Goal: Find specific page/section: Find specific page/section

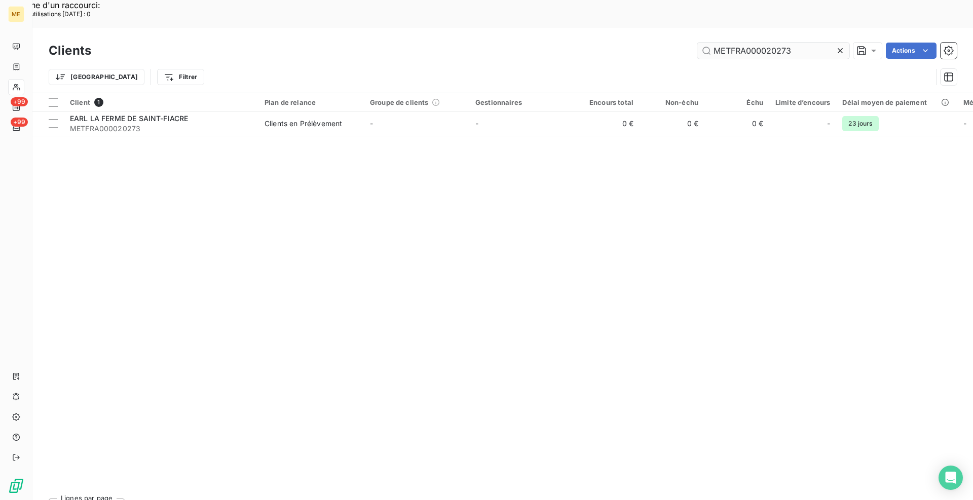
click at [784, 43] on input "METFRA000020273" at bounding box center [773, 51] width 152 height 16
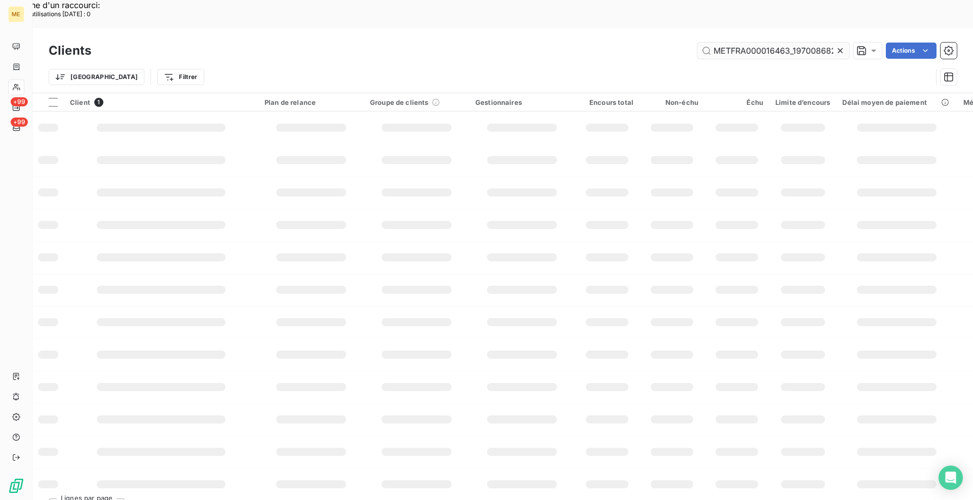
scroll to position [0, 26]
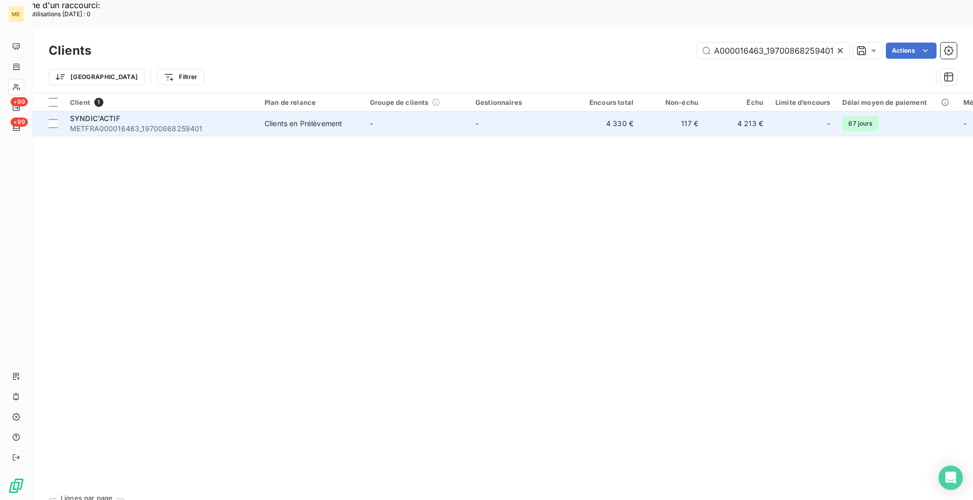
type input "METFRA000016463_19700868259401"
click at [280, 119] on div "Clients en Prélèvement" at bounding box center [304, 124] width 78 height 10
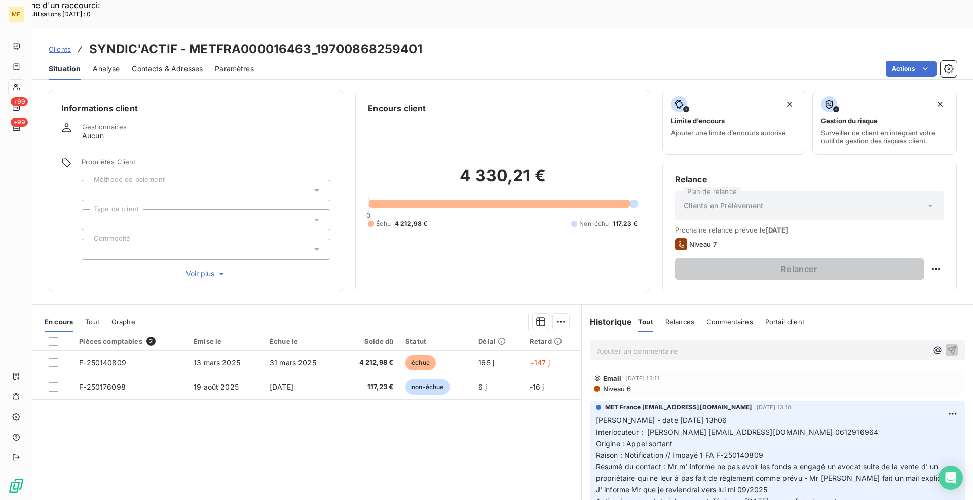
click at [196, 269] on span "Voir plus" at bounding box center [206, 274] width 41 height 10
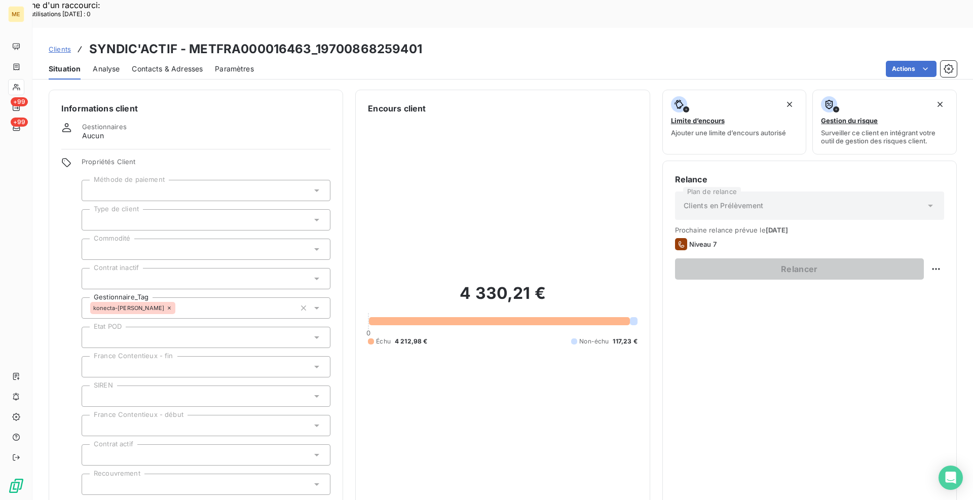
click at [209, 500] on span "Réduire" at bounding box center [207, 509] width 38 height 10
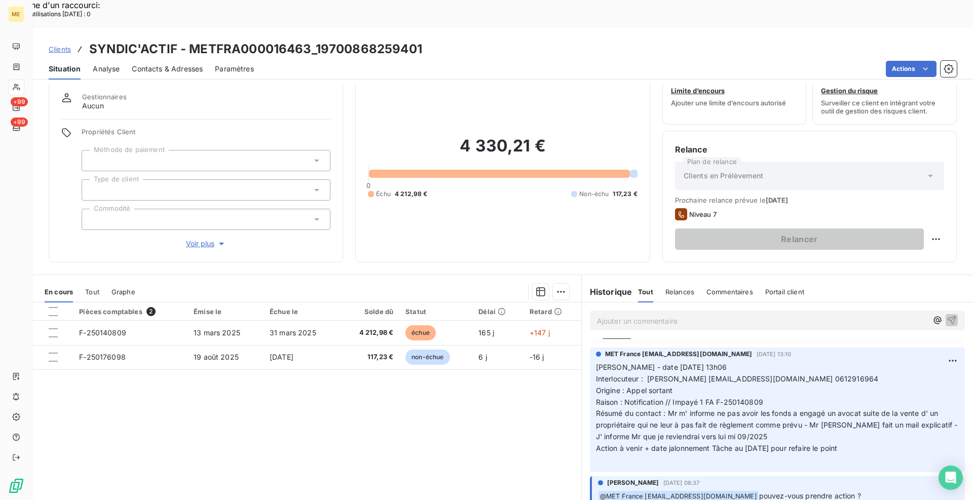
scroll to position [51, 0]
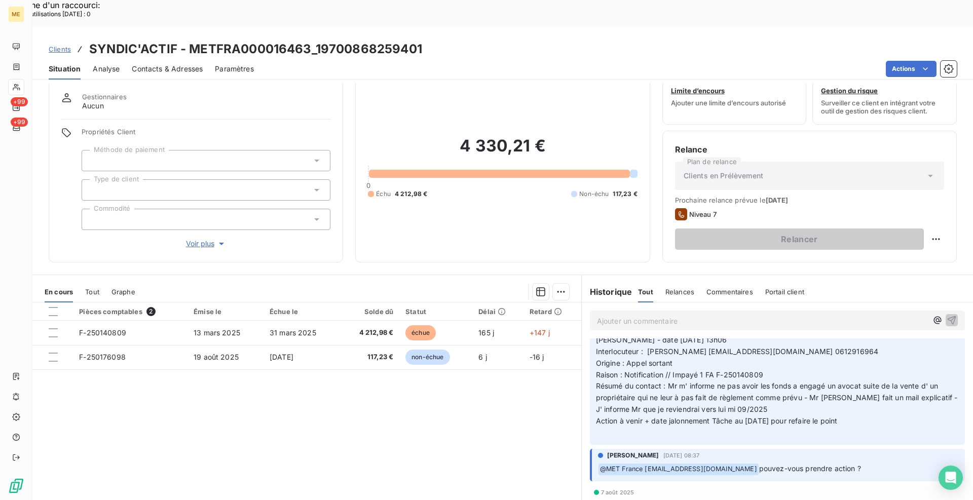
click at [60, 45] on span "Clients" at bounding box center [60, 49] width 22 height 8
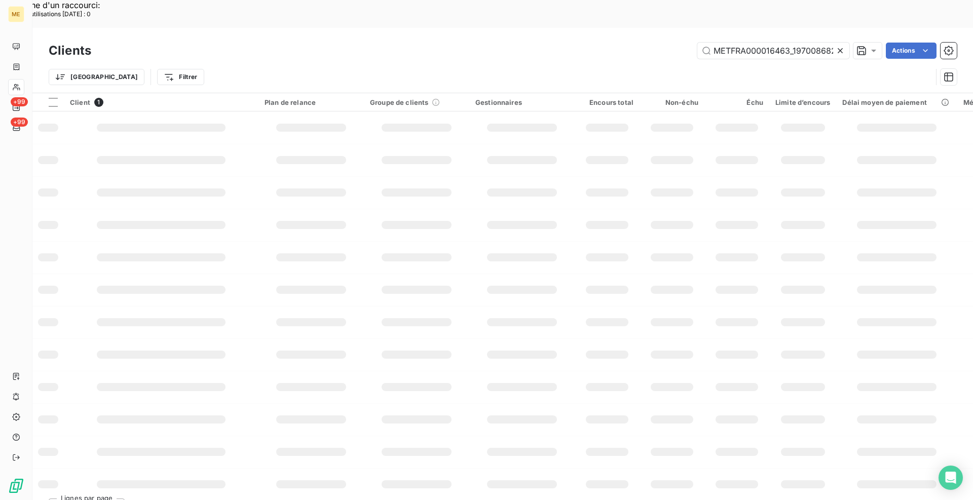
scroll to position [0, 27]
click at [729, 43] on input "METFRA000016463_19700868259401" at bounding box center [773, 51] width 152 height 16
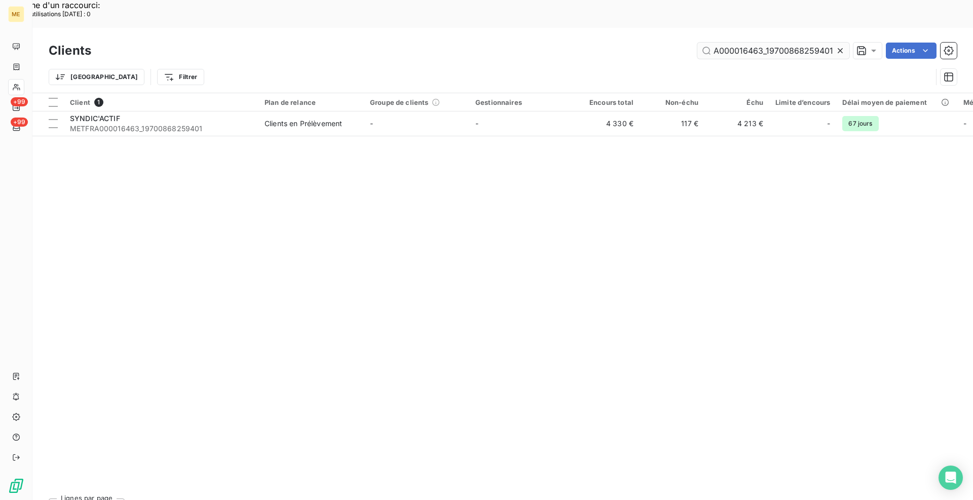
click at [728, 43] on input "METFRA000016463_19700868259401" at bounding box center [773, 51] width 152 height 16
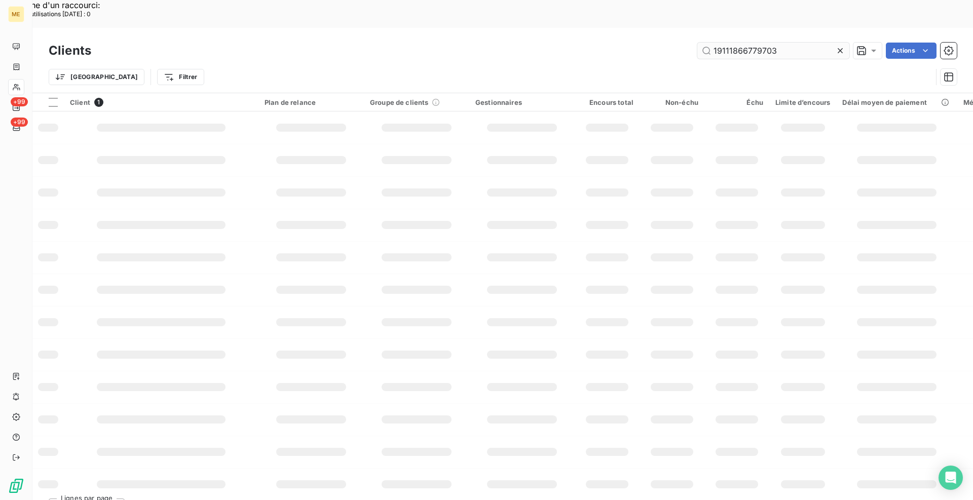
scroll to position [0, 0]
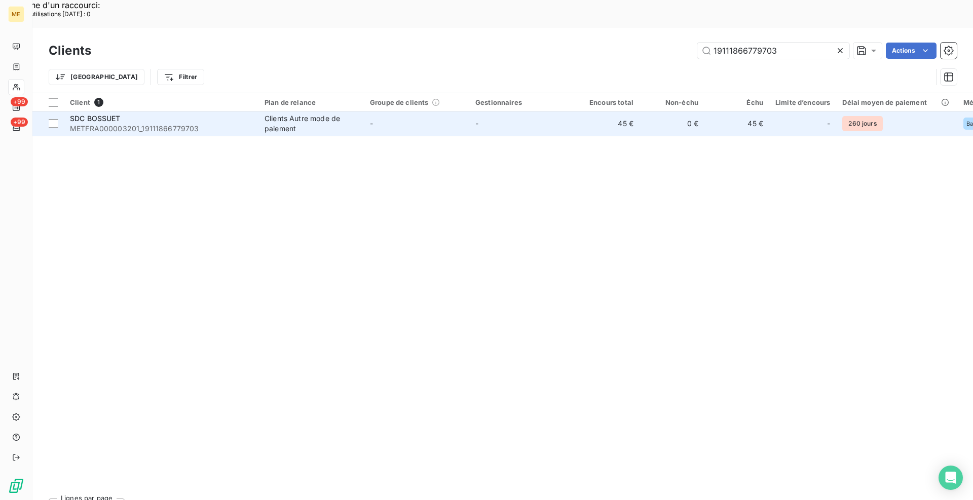
type input "19111866779703"
click at [173, 124] on span "METFRA000003201_19111866779703" at bounding box center [161, 129] width 182 height 10
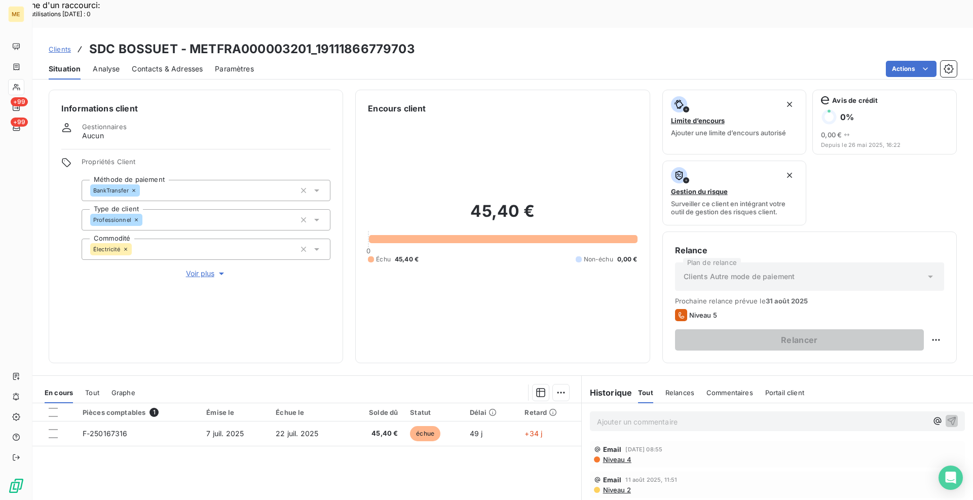
click at [348, 90] on div "Informations client Gestionnaires Aucun Propriétés Client Méthode de paiement B…" at bounding box center [502, 227] width 941 height 274
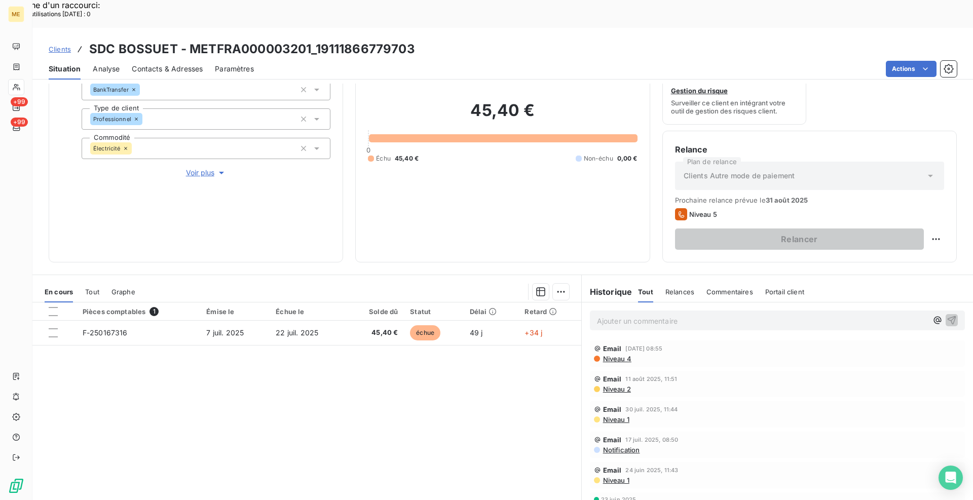
click at [487, 400] on div "Pièces comptables 1 Émise le Échue le Solde dû Statut Délai Retard F-250167316 …" at bounding box center [306, 400] width 549 height 195
click at [357, 238] on div "Informations client Gestionnaires Aucun Propriétés Client Méthode de paiement B…" at bounding box center [502, 306] width 941 height 445
click at [144, 64] on span "Contacts & Adresses" at bounding box center [167, 69] width 71 height 10
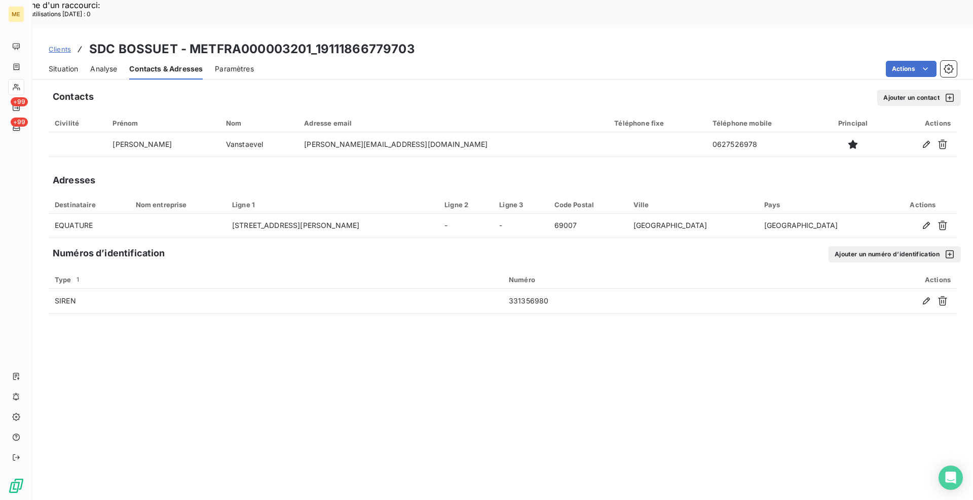
click at [68, 64] on span "Situation" at bounding box center [63, 69] width 29 height 10
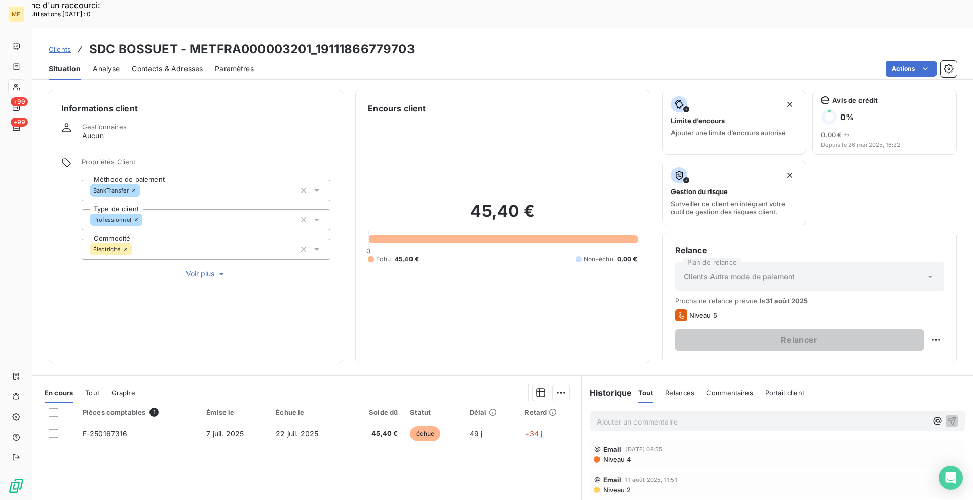
drag, startPoint x: 162, startPoint y: 42, endPoint x: 172, endPoint y: 45, distance: 11.1
click at [162, 64] on span "Contacts & Adresses" at bounding box center [167, 69] width 71 height 10
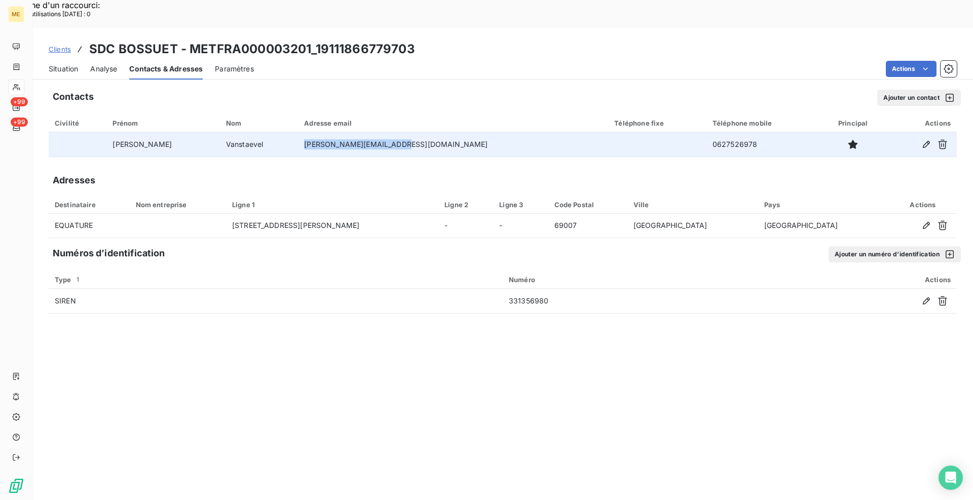
drag, startPoint x: 407, startPoint y: 118, endPoint x: 316, endPoint y: 120, distance: 90.8
click at [316, 132] on td "[PERSON_NAME][EMAIL_ADDRESS][DOMAIN_NAME]" at bounding box center [453, 144] width 310 height 24
copy td "[PERSON_NAME][EMAIL_ADDRESS][DOMAIN_NAME]"
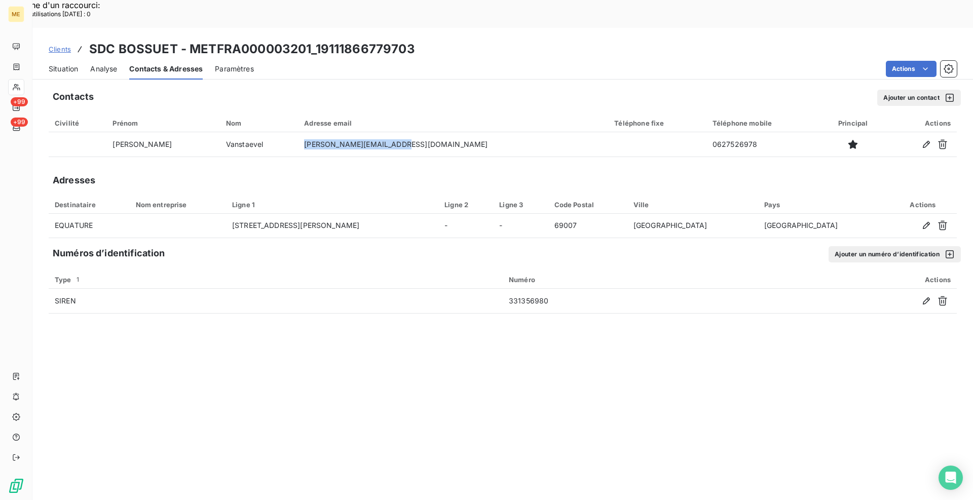
click at [61, 64] on span "Situation" at bounding box center [63, 69] width 29 height 10
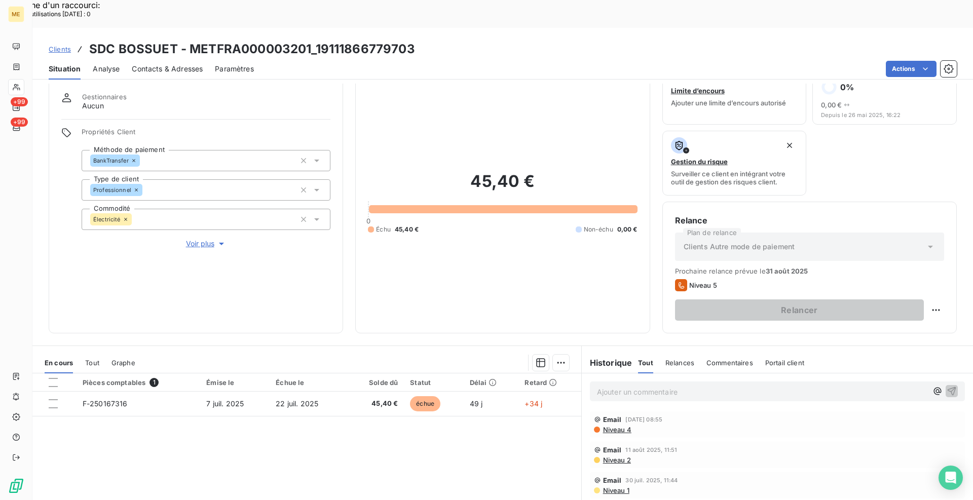
scroll to position [101, 0]
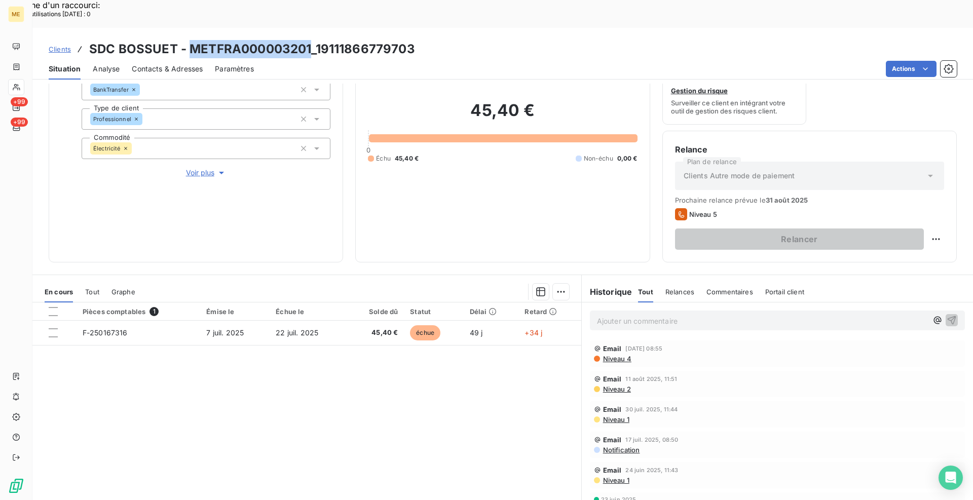
drag, startPoint x: 311, startPoint y: 17, endPoint x: 188, endPoint y: 20, distance: 123.2
click at [188, 40] on h3 "SDC BOSSUET - METFRA000003201_19111866779703" at bounding box center [252, 49] width 326 height 18
copy h3 "METFRA000003201"
click at [447, 432] on div "Pièces comptables 1 Émise le Échue le Solde dû Statut Délai Retard F-250167316 …" at bounding box center [306, 400] width 549 height 195
click at [344, 229] on div "Informations client Gestionnaires Aucun Propriétés Client Méthode de paiement B…" at bounding box center [502, 126] width 941 height 274
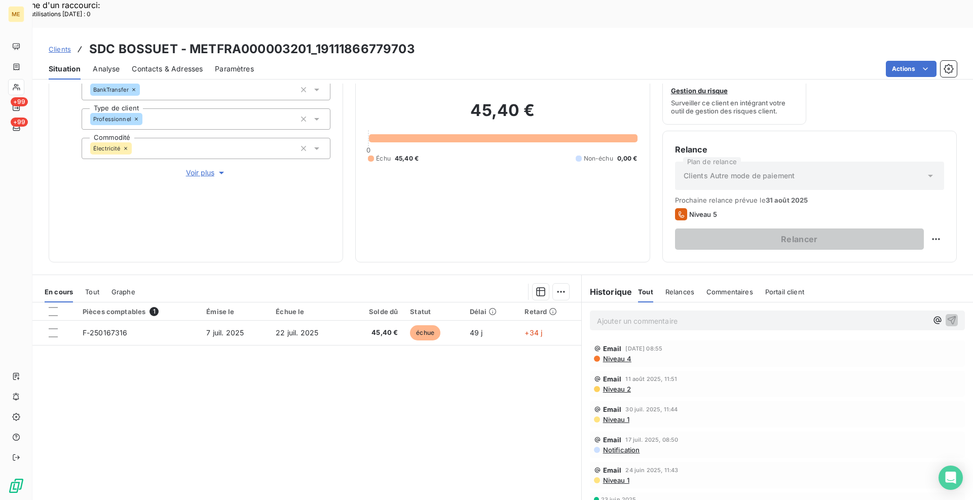
click at [346, 238] on div "Informations client Gestionnaires Aucun Propriétés Client Méthode de paiement B…" at bounding box center [502, 306] width 941 height 445
click at [463, 40] on div "Clients SDC BOSSUET - METFRA000003201_19111866779703" at bounding box center [502, 49] width 941 height 18
click at [348, 238] on div "Informations client Gestionnaires Aucun Propriétés Client Méthode de paiement B…" at bounding box center [502, 306] width 941 height 445
click at [61, 45] on span "Clients" at bounding box center [60, 49] width 22 height 8
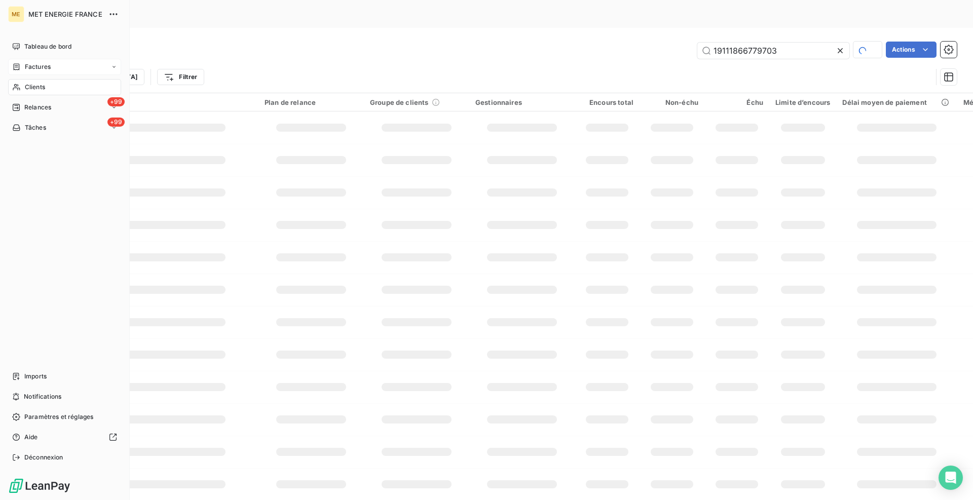
click at [27, 66] on span "Factures" at bounding box center [38, 66] width 26 height 9
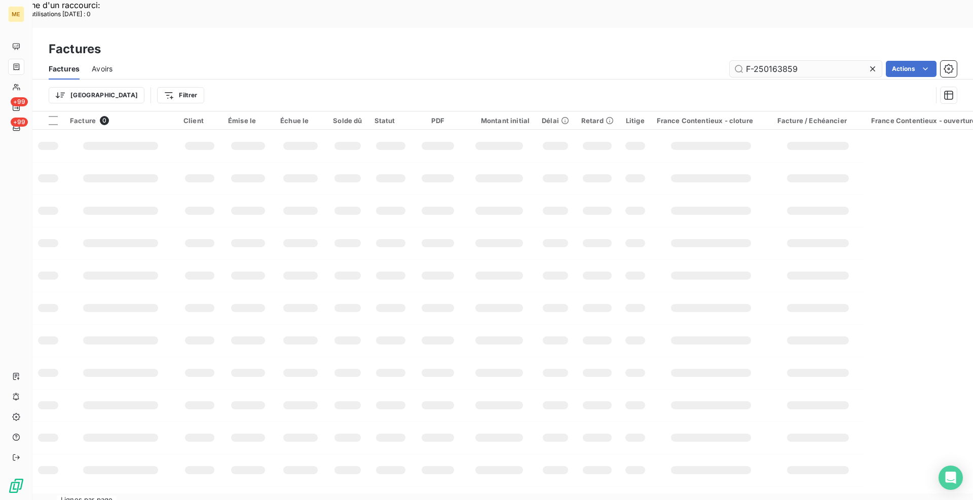
click at [761, 61] on input "F-250163859" at bounding box center [806, 69] width 152 height 16
type input "F-250168056"
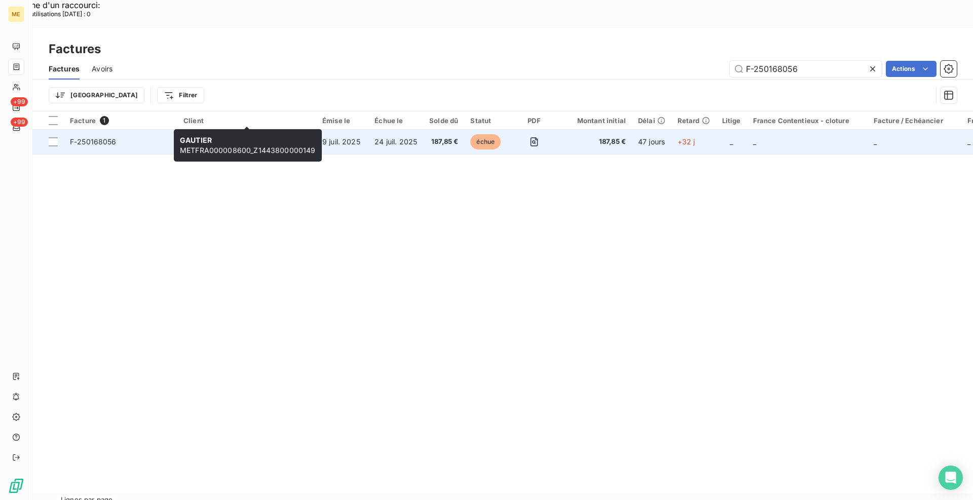
click at [202, 132] on span "GAUTIER" at bounding box center [198, 136] width 31 height 9
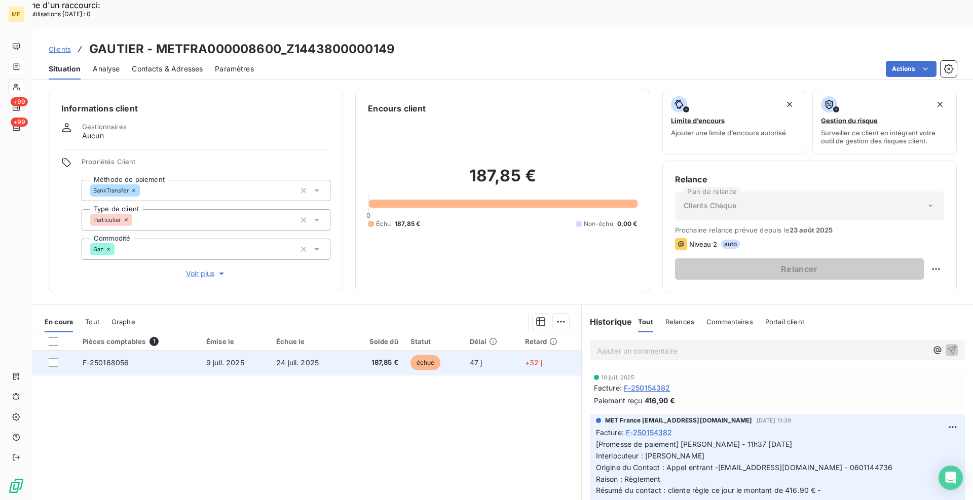
click at [121, 358] on span "F-250168056" at bounding box center [106, 362] width 47 height 9
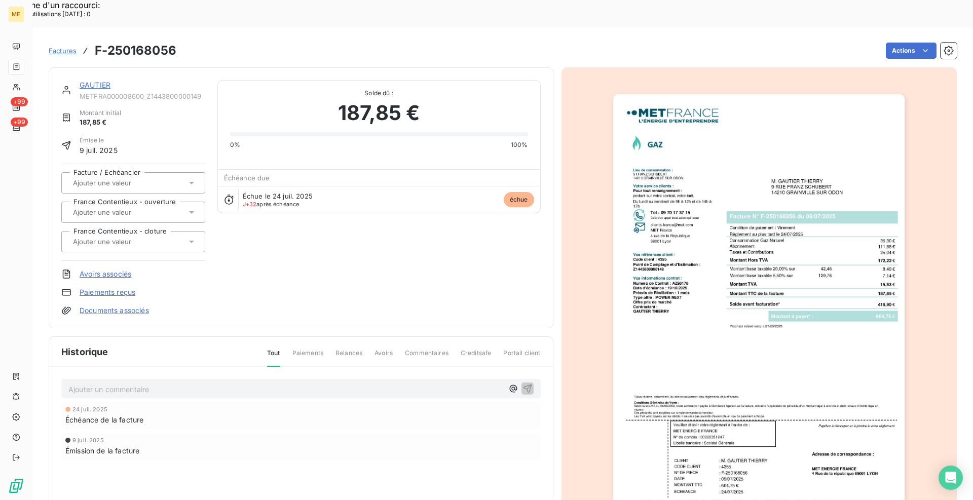
click at [103, 81] on link "GAUTIER" at bounding box center [95, 85] width 31 height 9
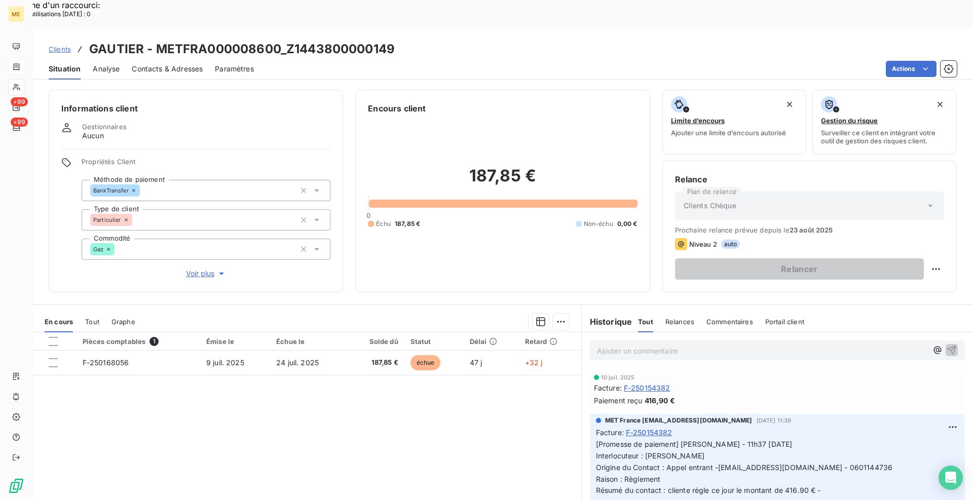
click at [198, 269] on span "Voir plus" at bounding box center [206, 274] width 41 height 10
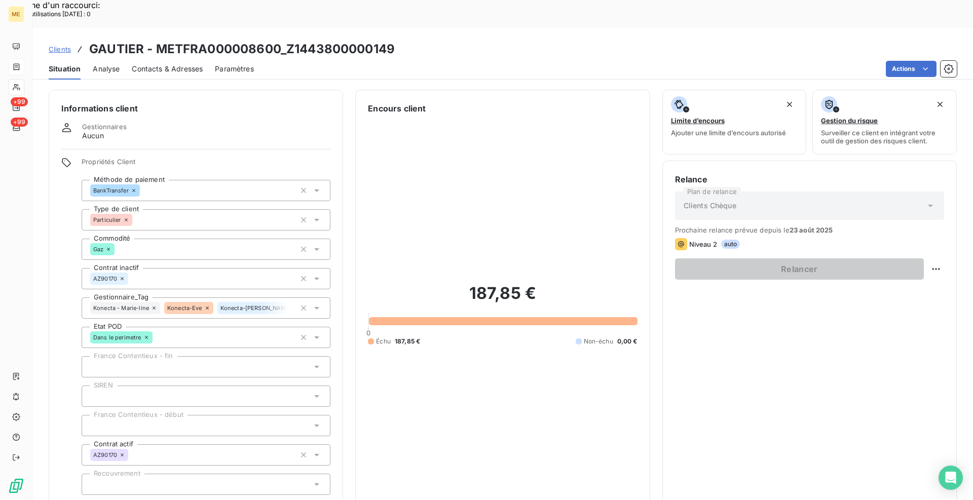
click at [211, 123] on div "Gestionnaires Aucun" at bounding box center [195, 132] width 269 height 18
drag, startPoint x: 153, startPoint y: 281, endPoint x: 153, endPoint y: 246, distance: 35.5
click at [153, 307] on icon at bounding box center [154, 308] width 3 height 3
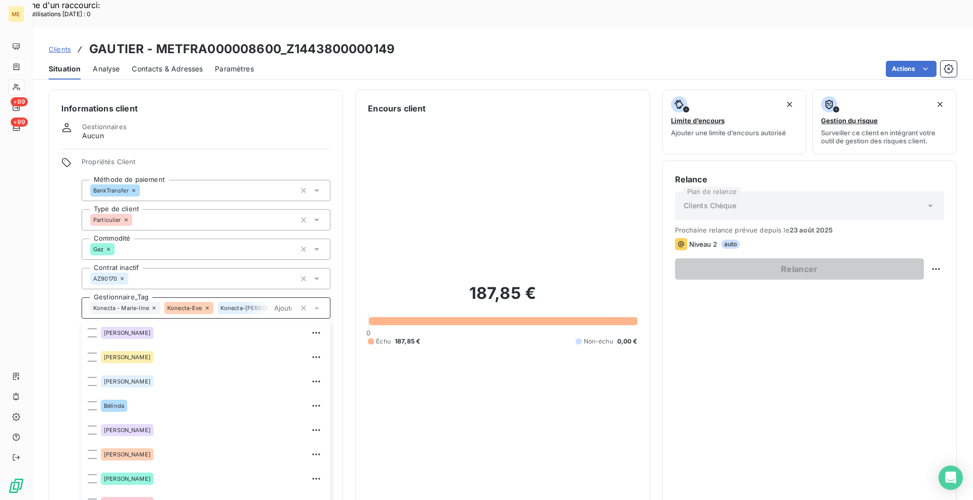
click at [153, 305] on icon at bounding box center [154, 308] width 6 height 6
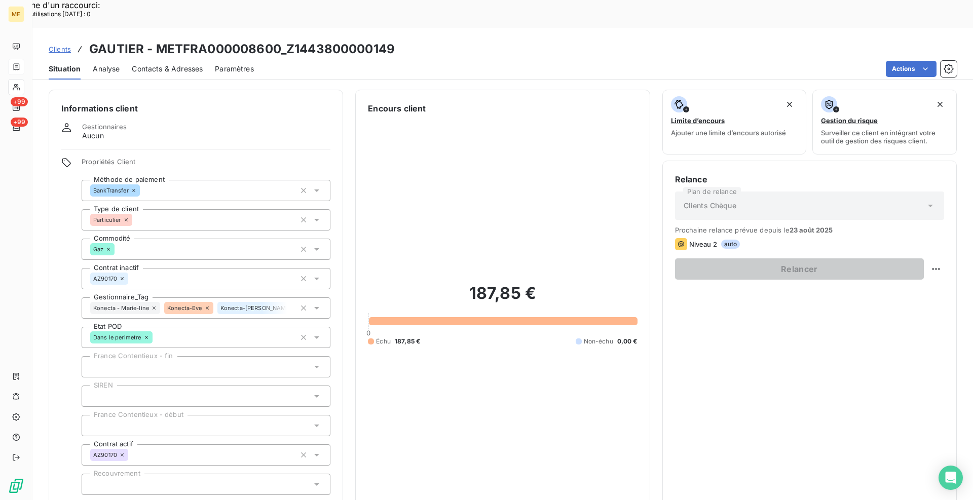
scroll to position [36, 0]
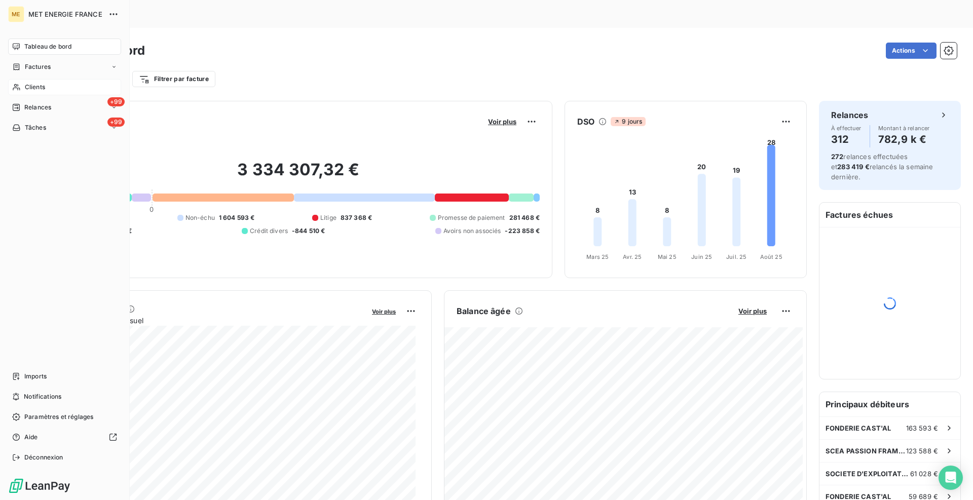
click at [35, 88] on span "Clients" at bounding box center [35, 87] width 20 height 9
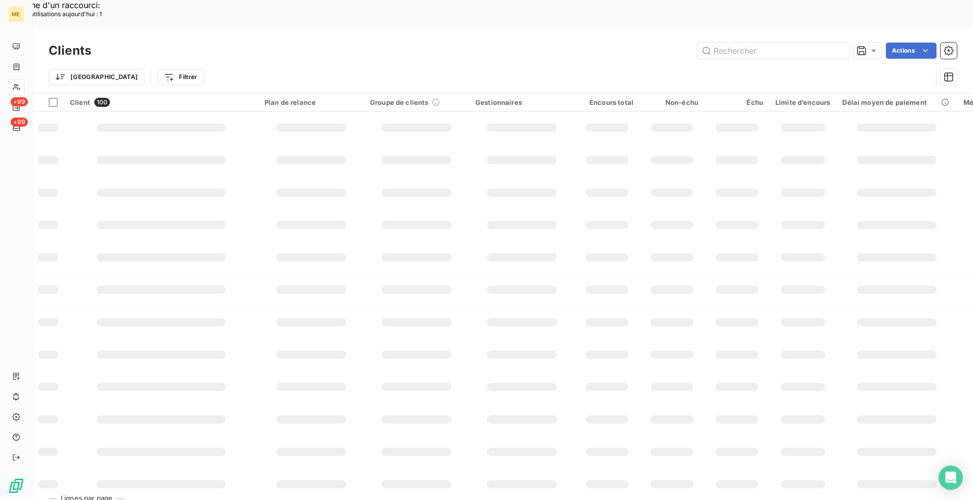
click at [743, 43] on input "text" at bounding box center [773, 51] width 152 height 16
click at [758, 43] on input "text" at bounding box center [773, 51] width 152 height 16
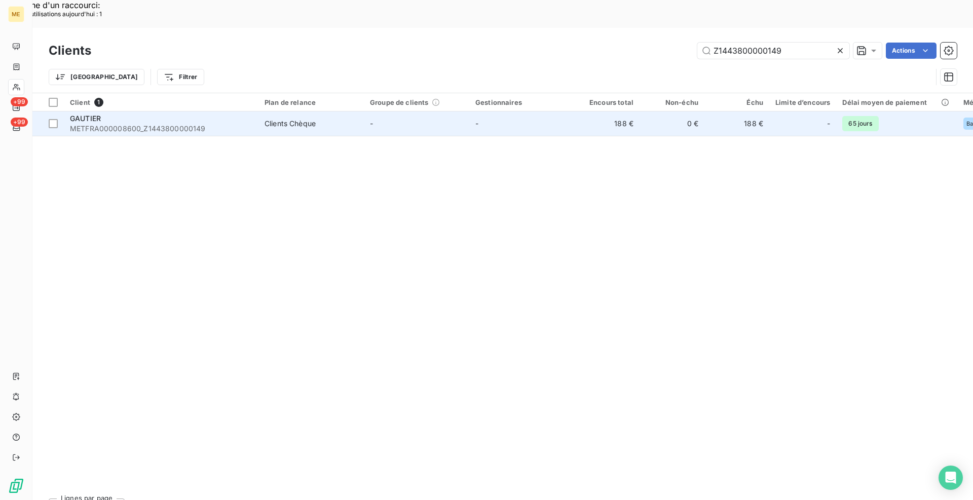
type input "Z1443800000149"
click at [305, 119] on div "Clients Chèque" at bounding box center [290, 124] width 51 height 10
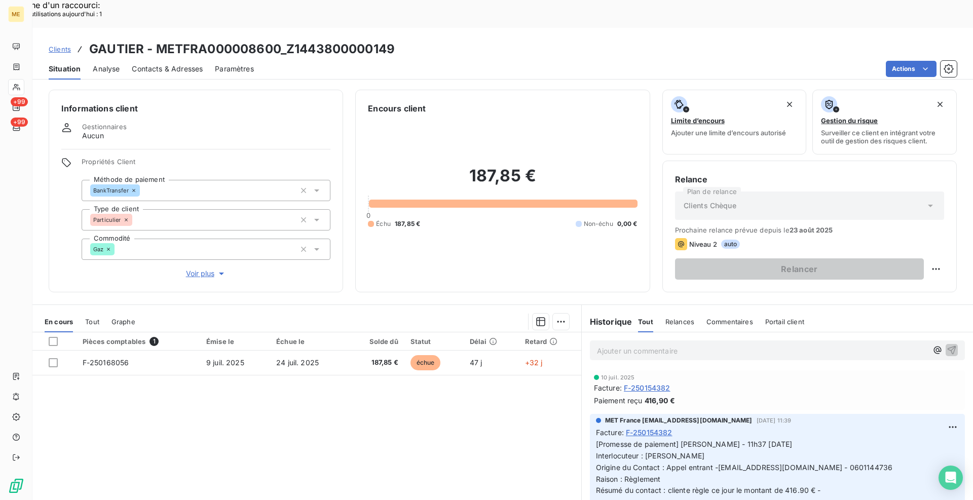
click at [205, 269] on span "Voir plus" at bounding box center [206, 274] width 41 height 10
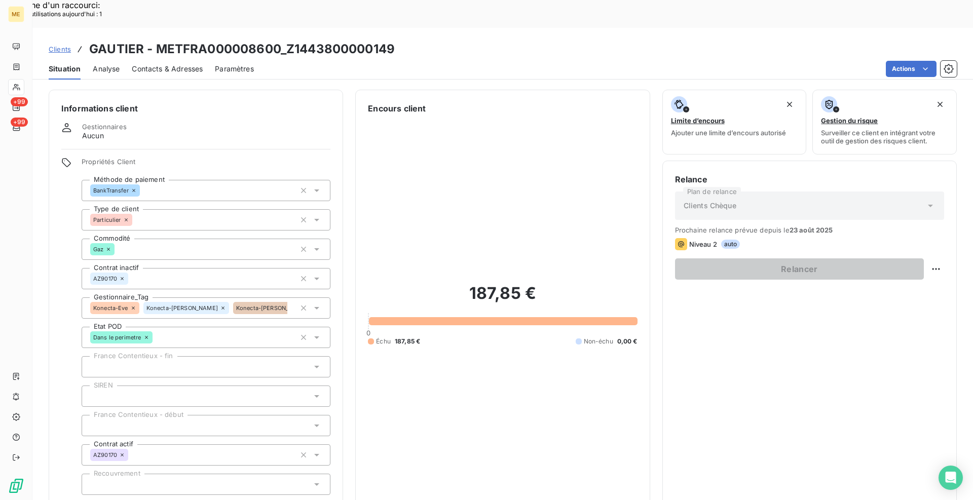
click at [134, 305] on icon at bounding box center [133, 308] width 6 height 6
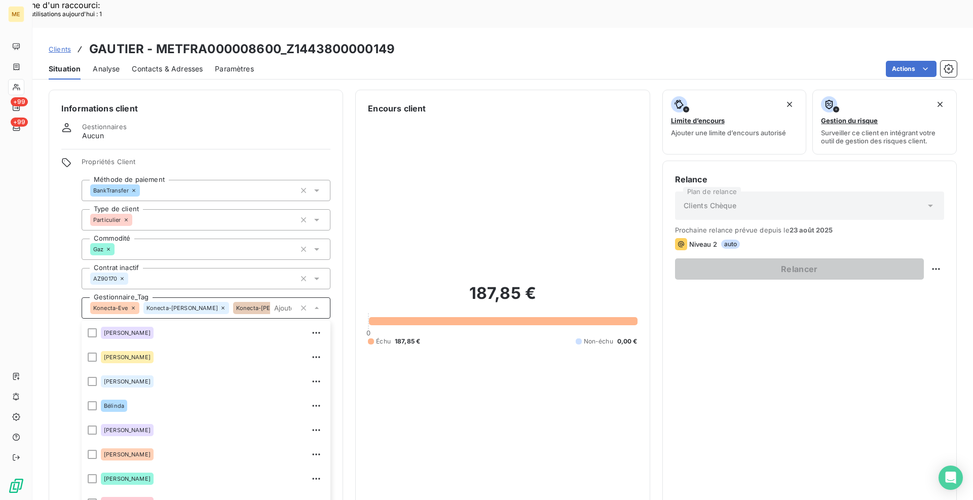
scroll to position [36, 0]
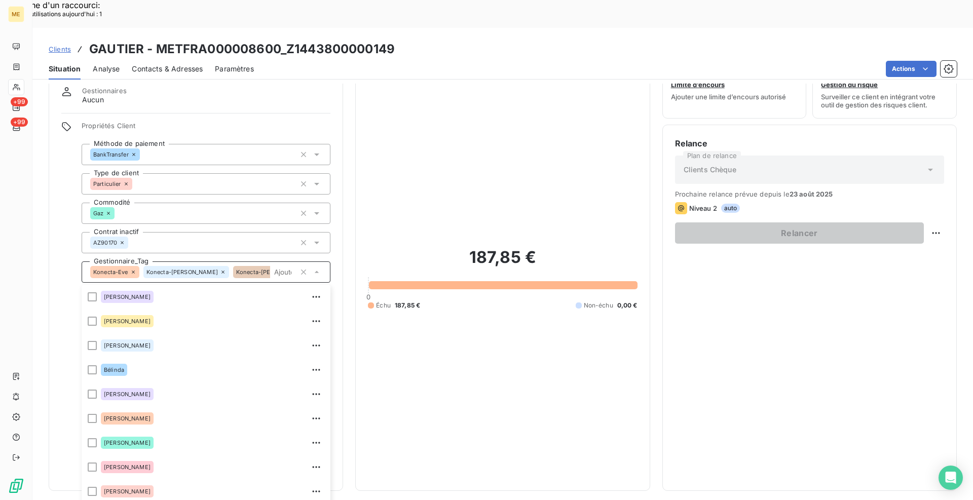
click at [146, 269] on span "Konecta-[PERSON_NAME]" at bounding box center [181, 272] width 71 height 6
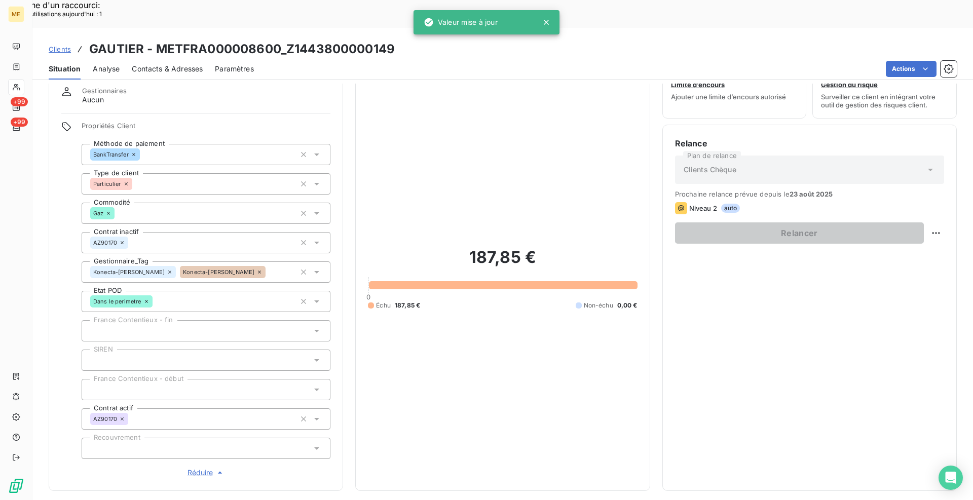
click at [256, 269] on icon at bounding box center [259, 272] width 6 height 6
click at [258, 271] on icon at bounding box center [259, 272] width 3 height 3
click at [632, 40] on div "Clients GAUTIER - METFRA000008600_Z1443800000149" at bounding box center [502, 49] width 941 height 18
